Goal: Navigation & Orientation: Find specific page/section

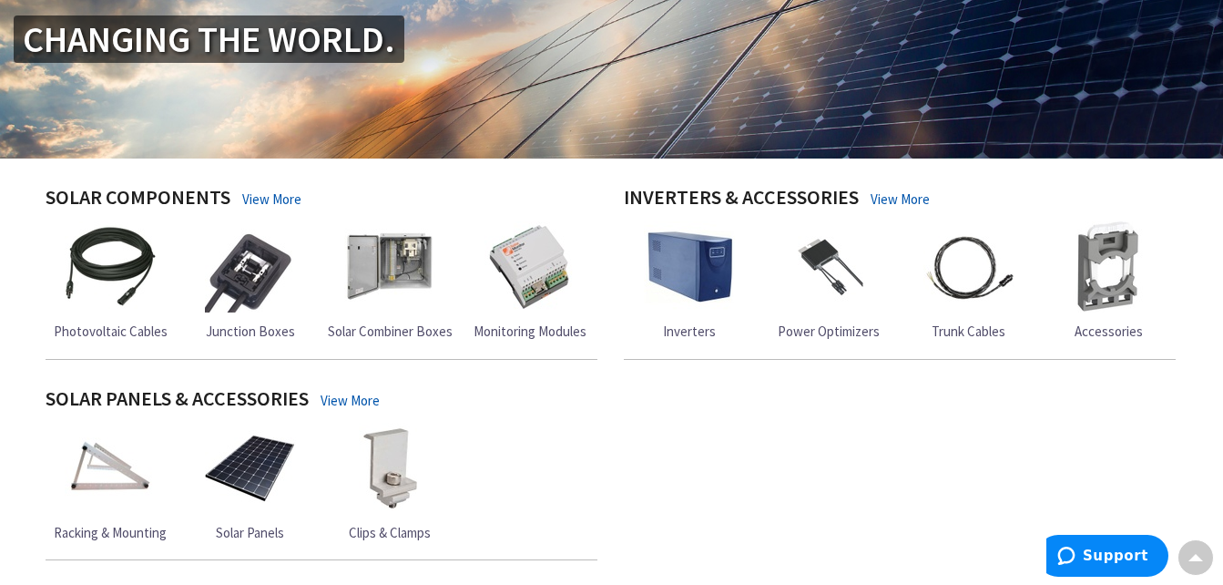
scroll to position [328, 0]
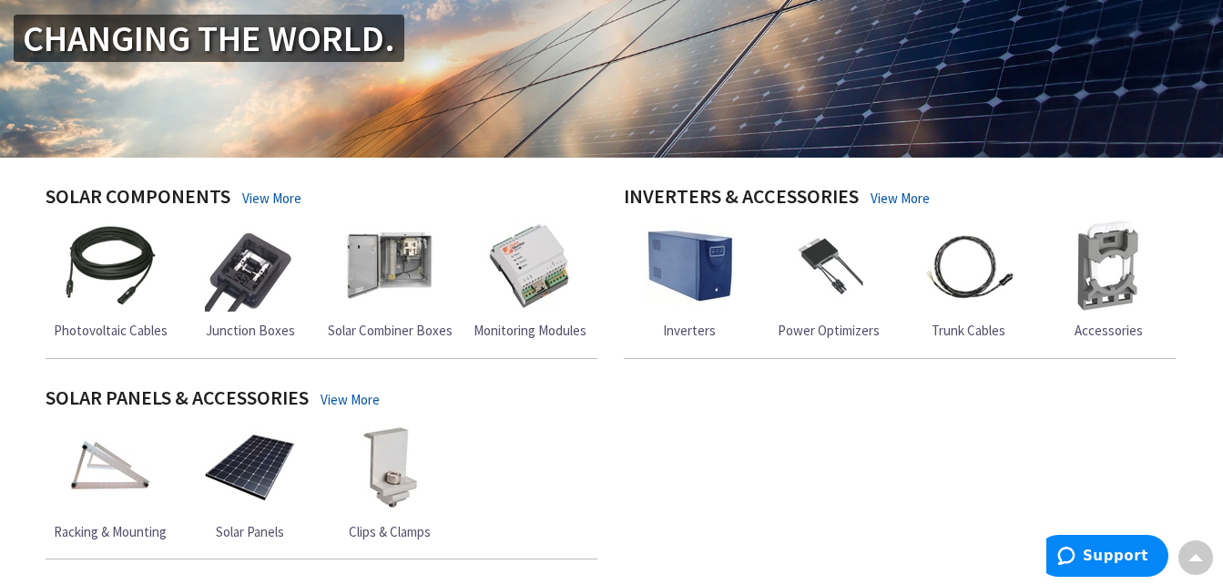
click at [130, 528] on span "Racking & Mounting" at bounding box center [110, 531] width 113 height 17
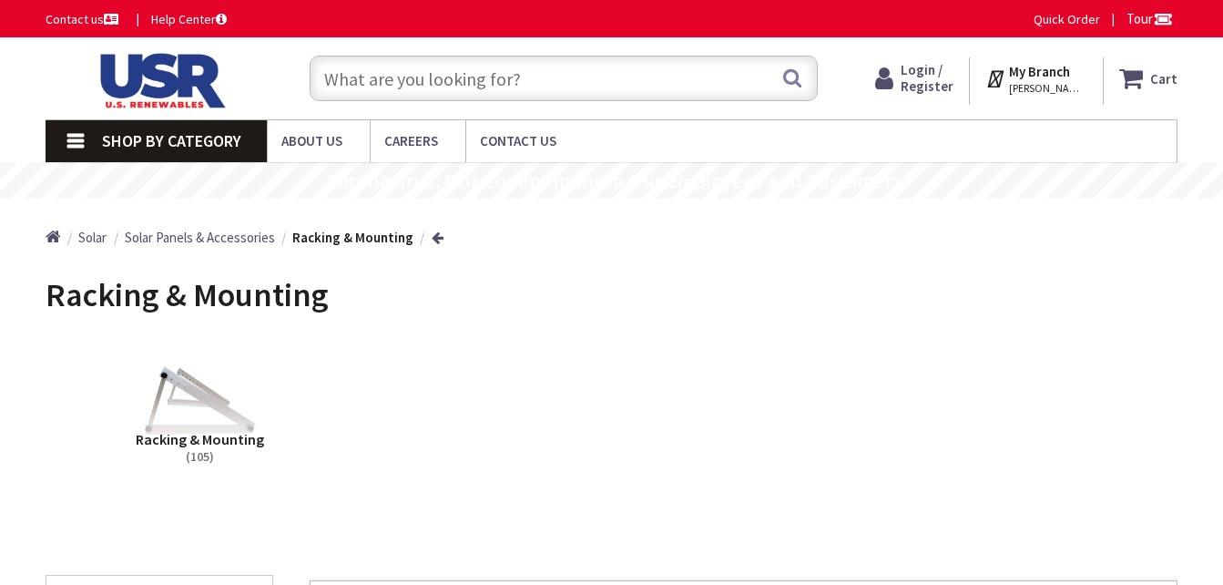
click at [206, 438] on span "Racking & Mounting" at bounding box center [200, 439] width 128 height 18
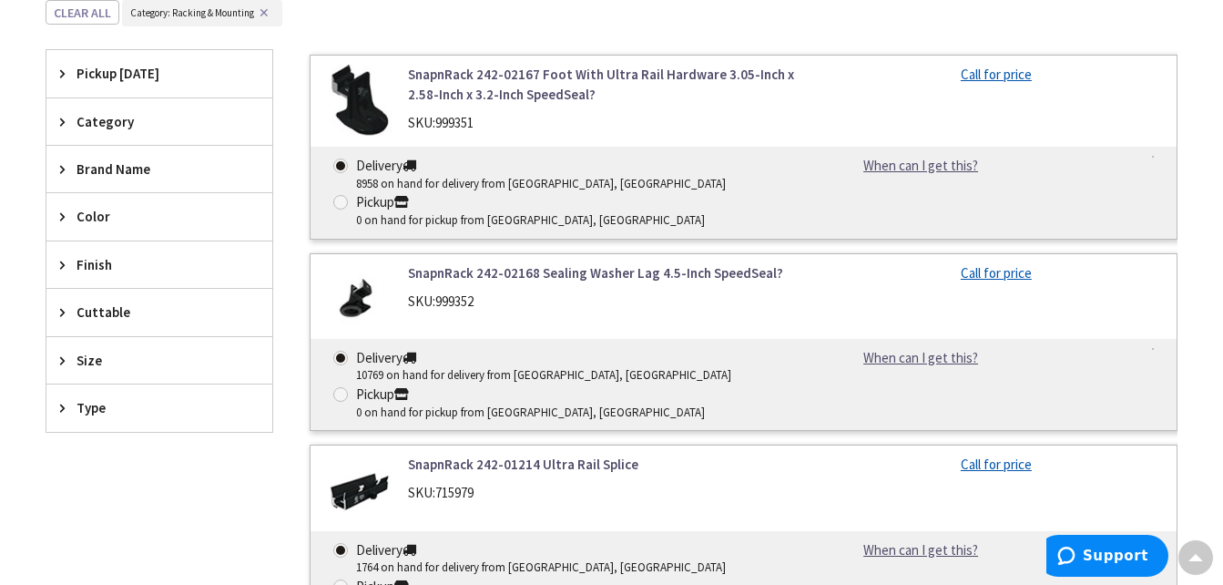
click at [66, 162] on icon at bounding box center [67, 169] width 14 height 14
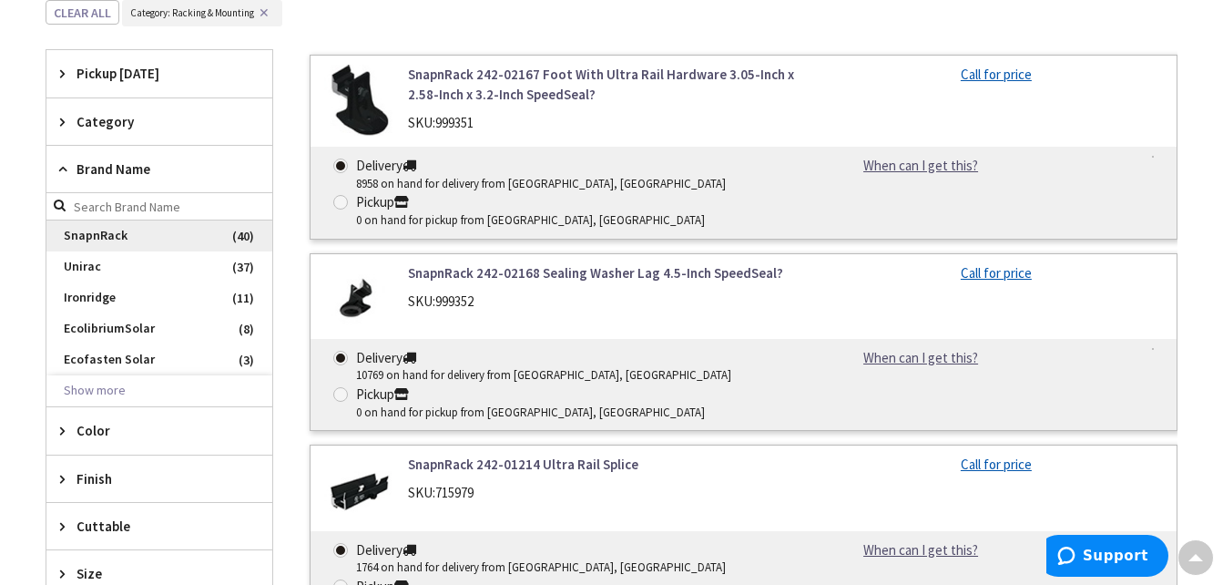
click at [79, 235] on span "SnapnRack" at bounding box center [159, 235] width 226 height 31
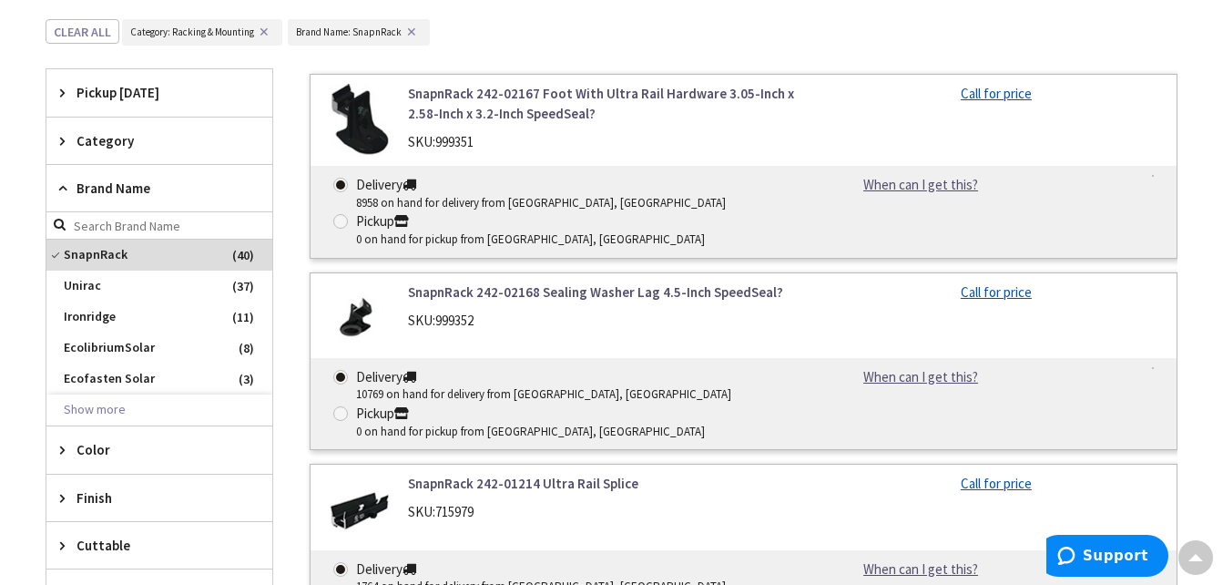
scroll to position [527, 0]
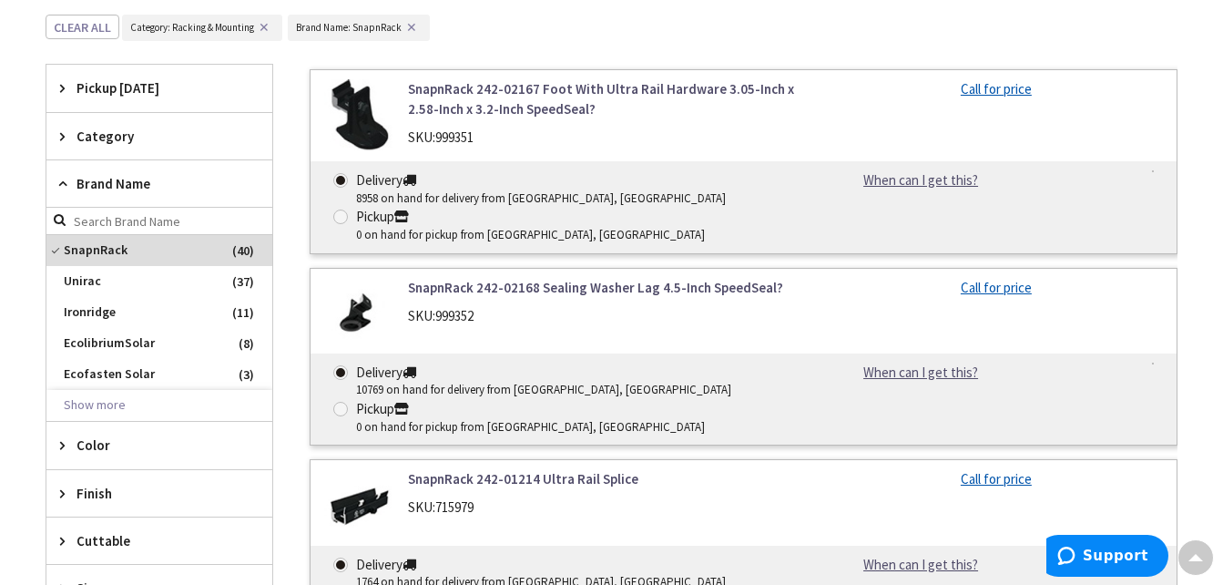
click at [104, 133] on span "Category" at bounding box center [151, 136] width 148 height 19
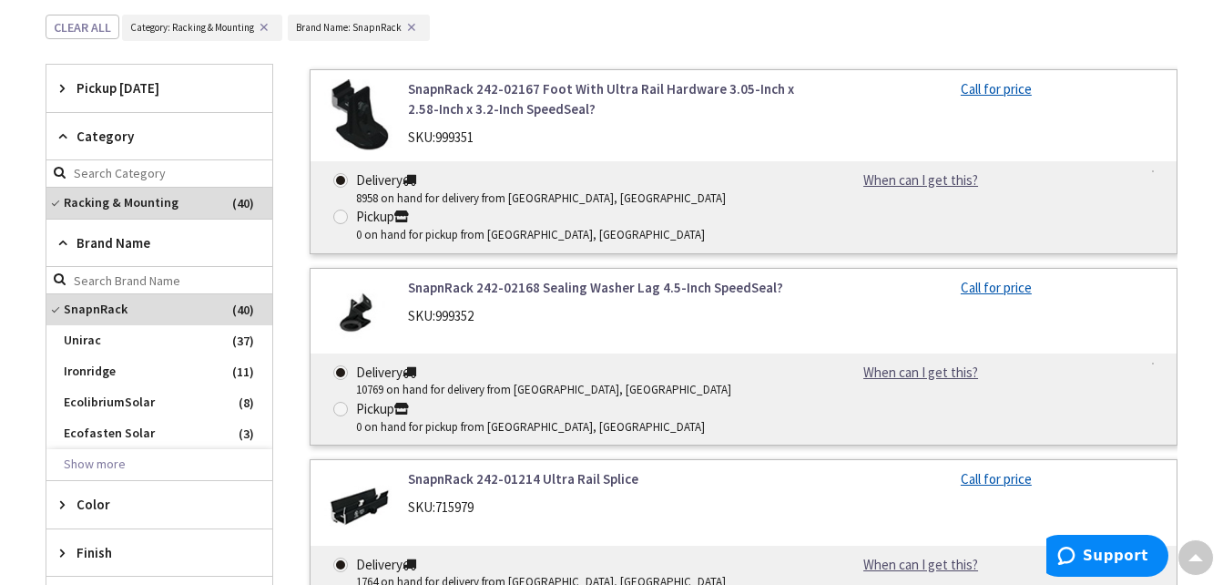
click at [104, 133] on span "Category" at bounding box center [151, 136] width 148 height 19
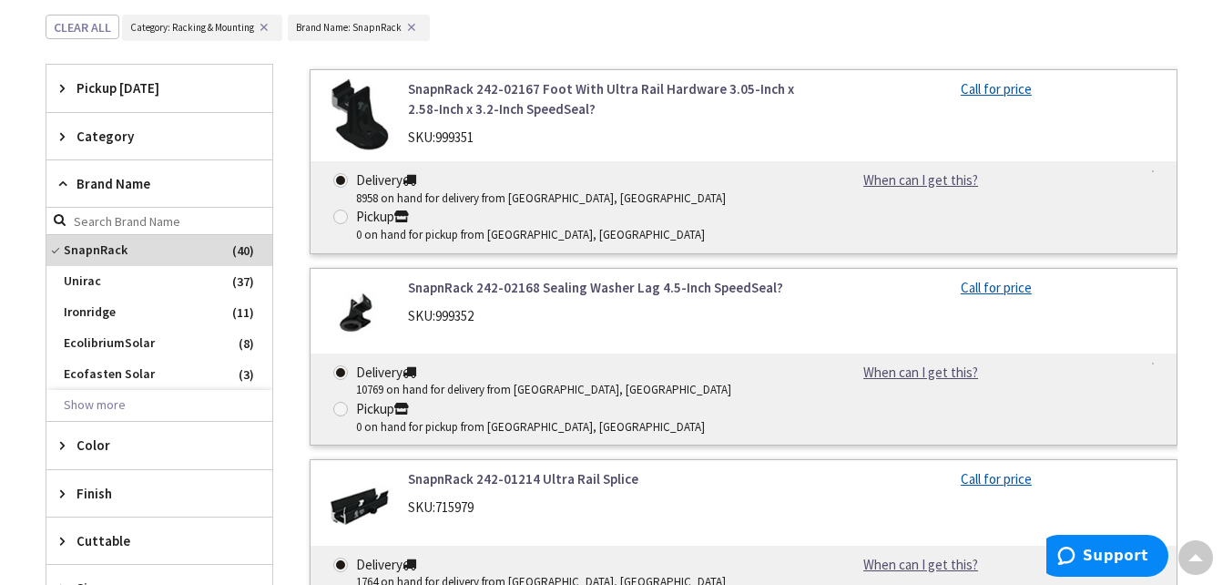
scroll to position [718, 0]
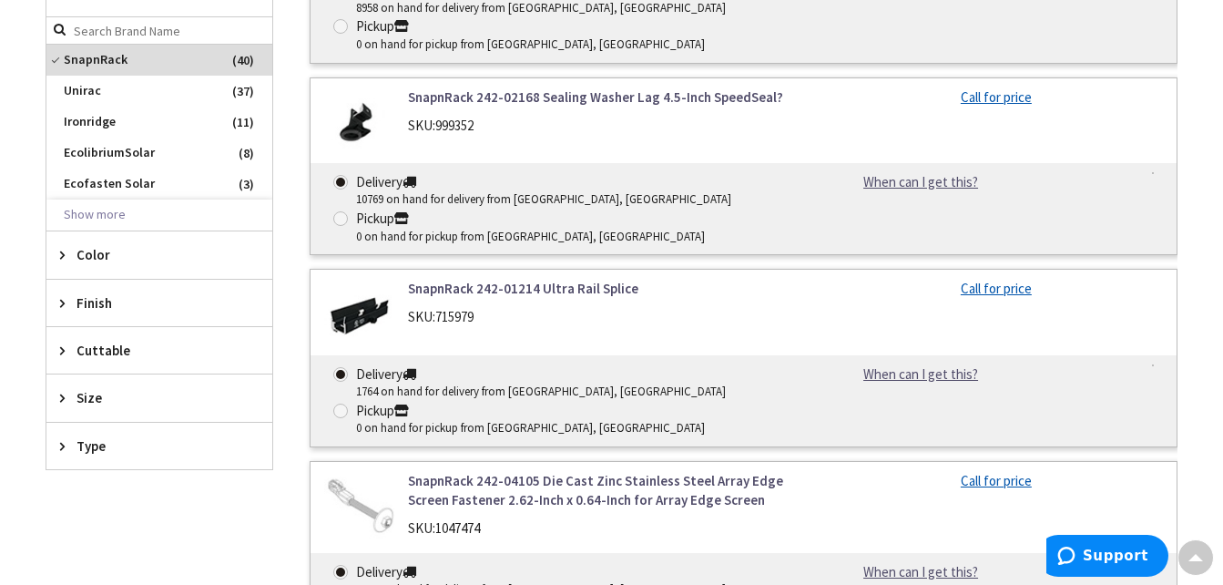
click at [93, 451] on span "Type" at bounding box center [151, 445] width 148 height 19
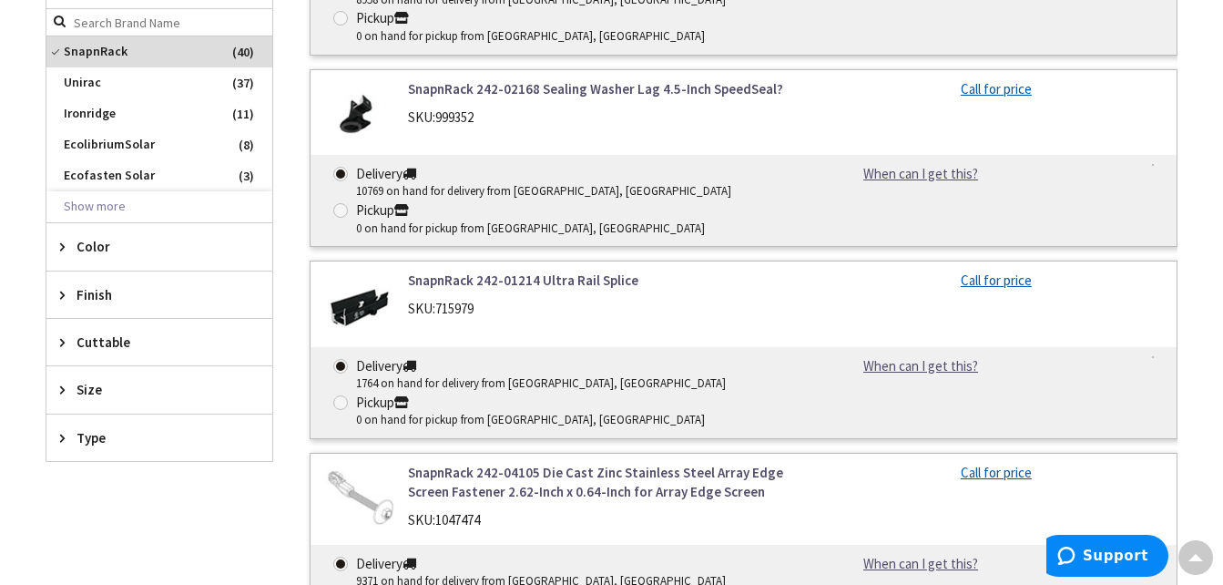
scroll to position [725, 0]
click at [594, 87] on link "SnapnRack 242-02168 Sealing Washer Lag 4.5-Inch SpeedSeal?" at bounding box center [604, 89] width 393 height 19
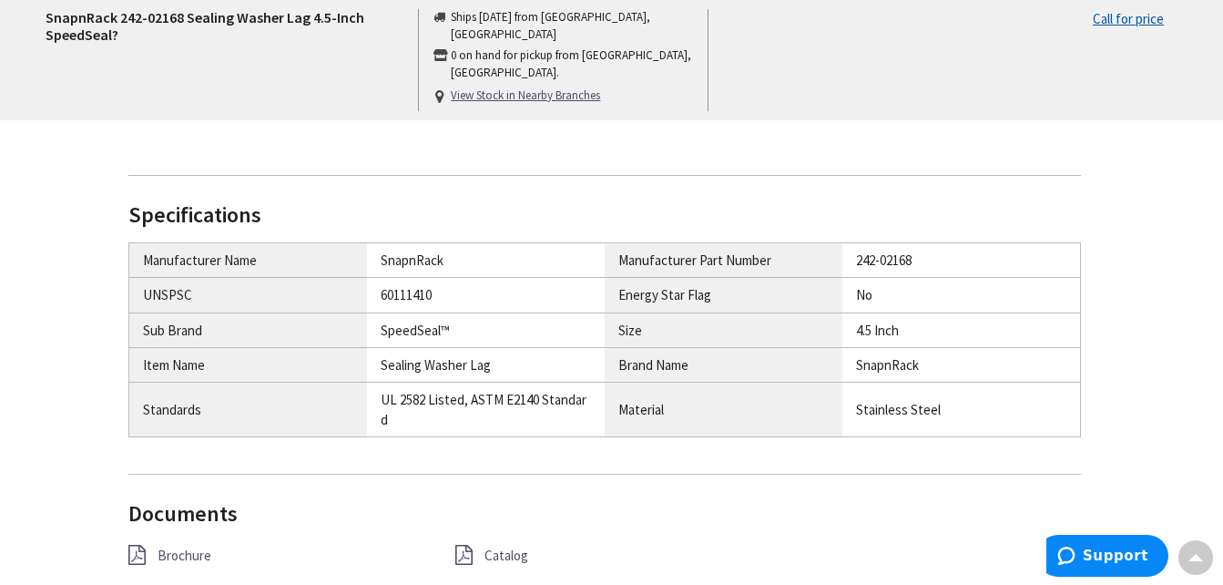
scroll to position [637, 0]
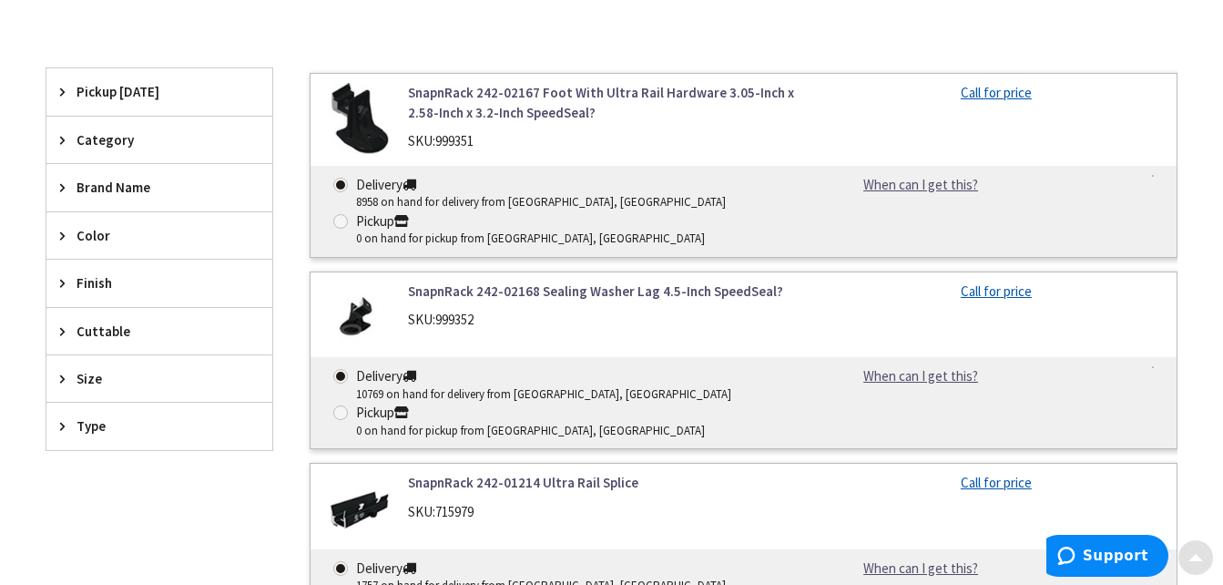
scroll to position [508, 0]
click at [61, 179] on icon at bounding box center [67, 186] width 14 height 14
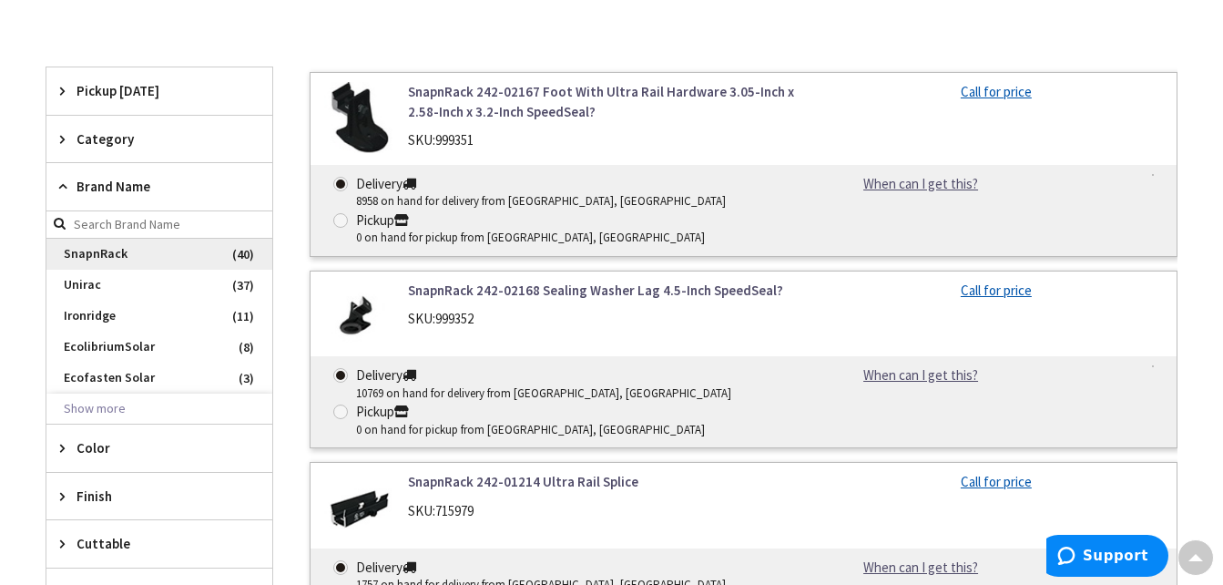
click at [87, 259] on span "SnapnRack" at bounding box center [159, 254] width 226 height 31
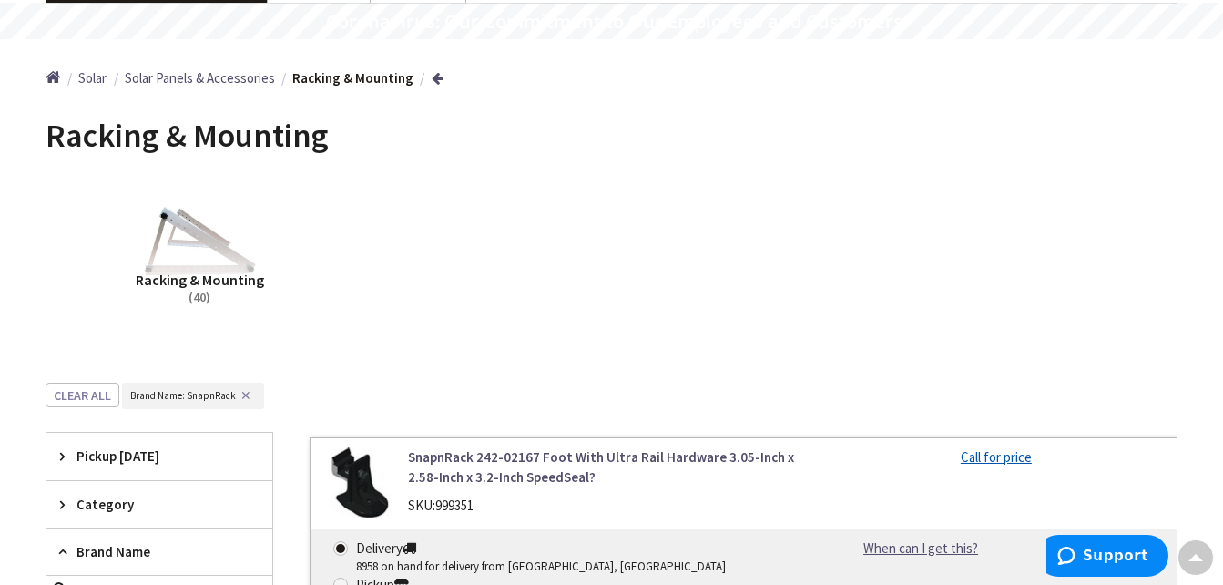
scroll to position [0, 0]
